Goal: Browse casually

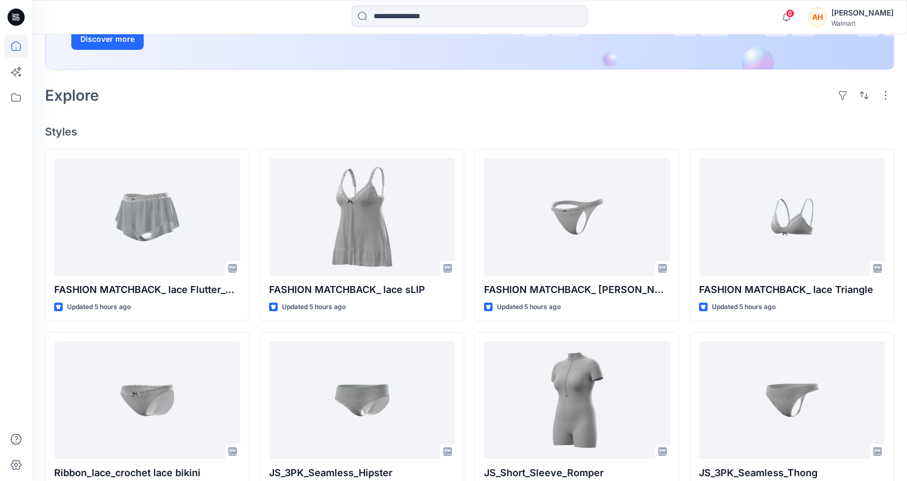
scroll to position [207, 0]
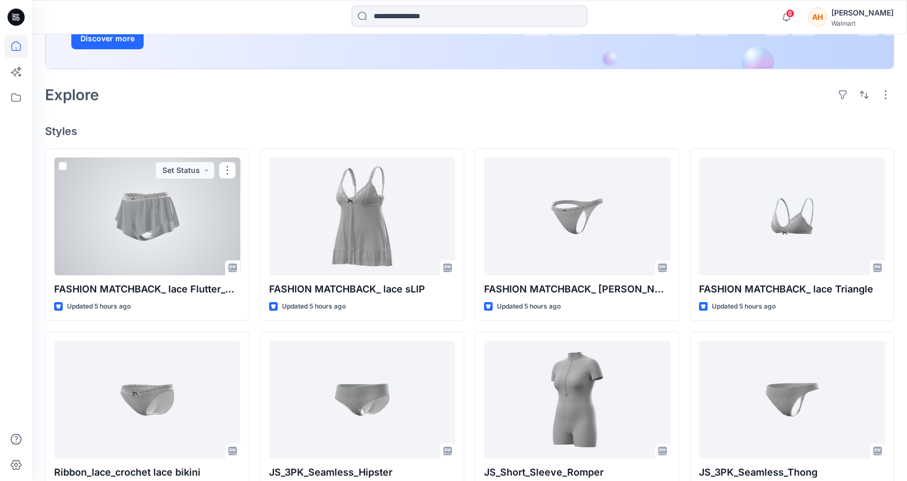
drag, startPoint x: 224, startPoint y: 273, endPoint x: 258, endPoint y: 294, distance: 40.2
click at [224, 273] on div at bounding box center [147, 217] width 186 height 118
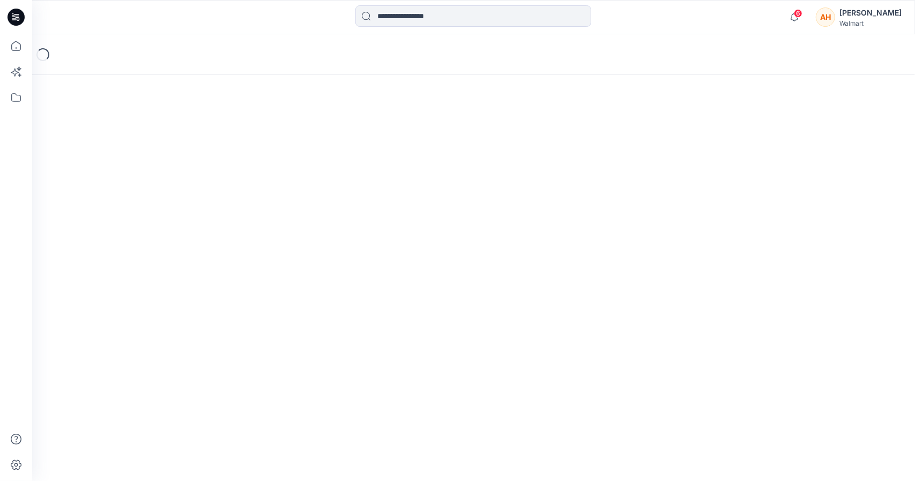
click at [304, 308] on div "Loading..." at bounding box center [473, 257] width 883 height 447
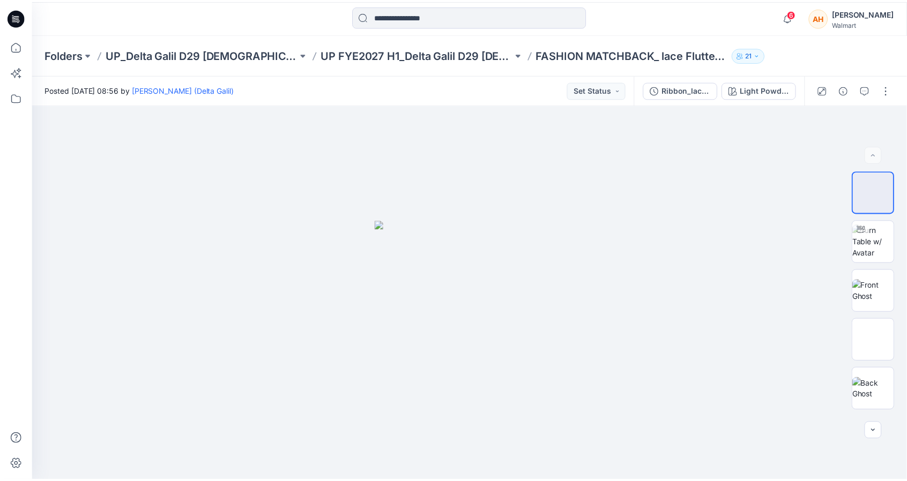
scroll to position [207, 0]
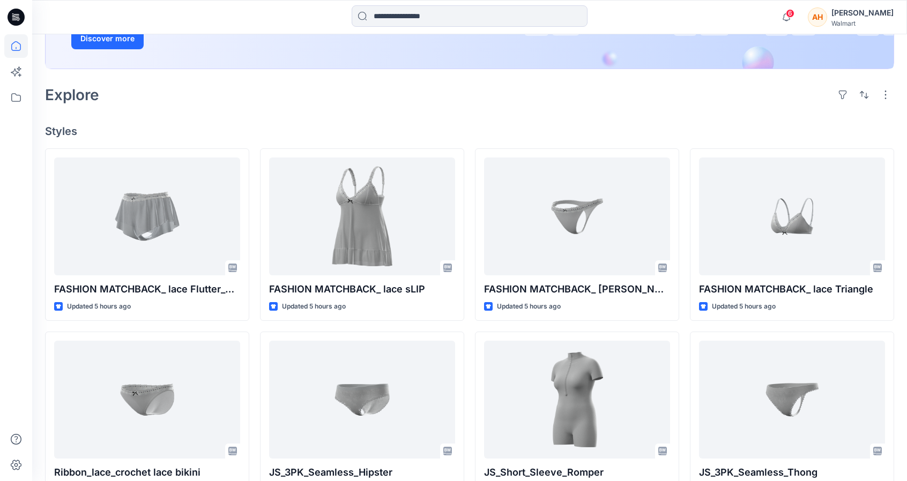
click at [218, 128] on h4 "Styles" at bounding box center [469, 131] width 849 height 13
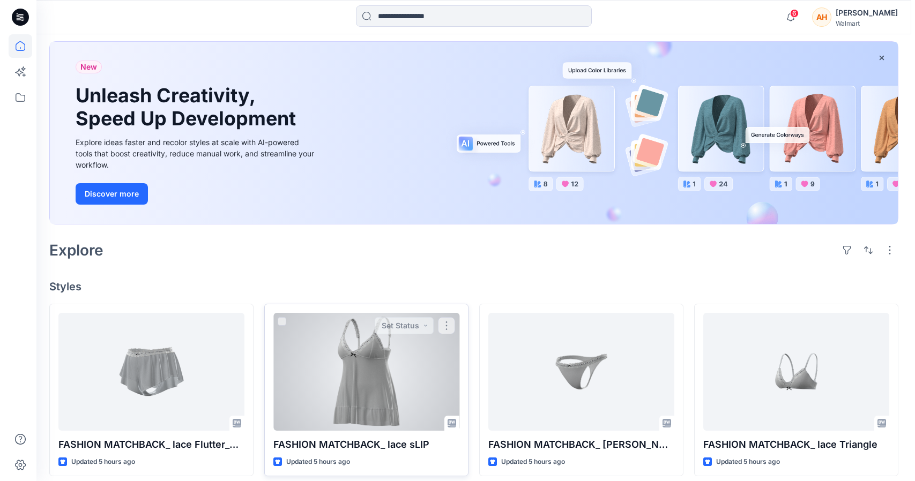
scroll to position [0, 0]
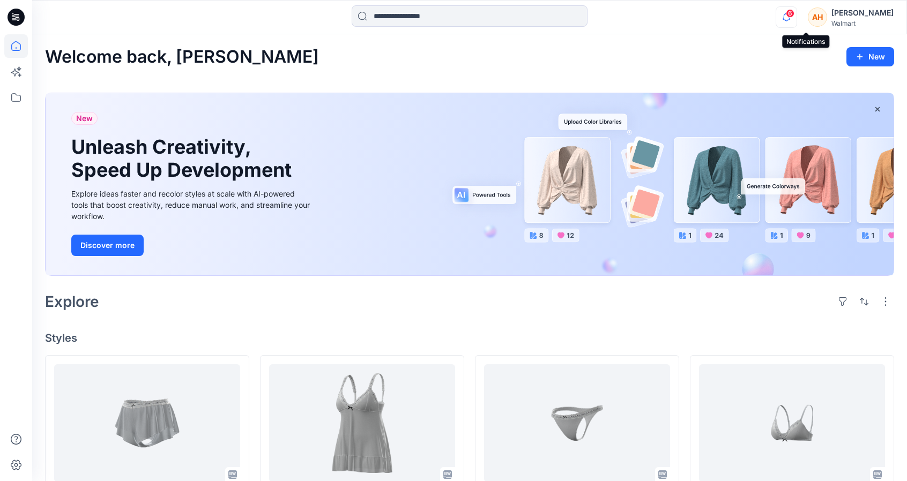
click at [797, 13] on icon "button" at bounding box center [786, 16] width 20 height 21
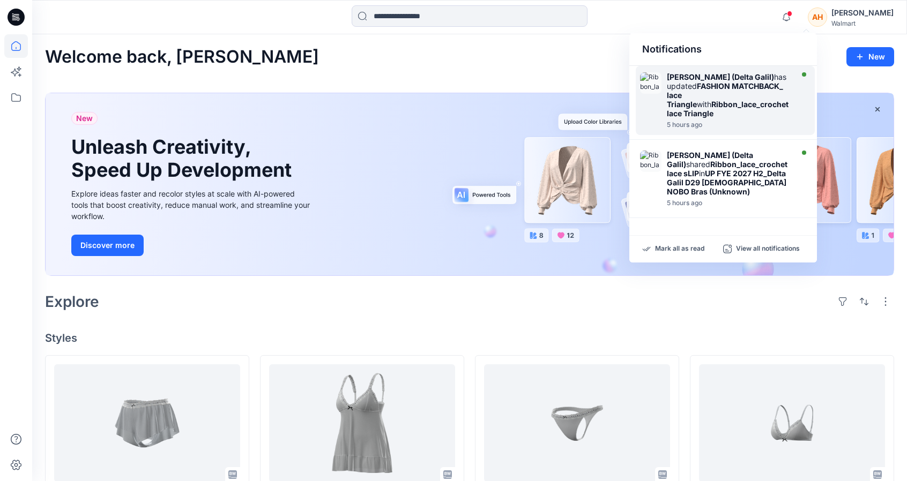
click at [797, 84] on div at bounding box center [803, 100] width 15 height 56
